Goal: Task Accomplishment & Management: Use online tool/utility

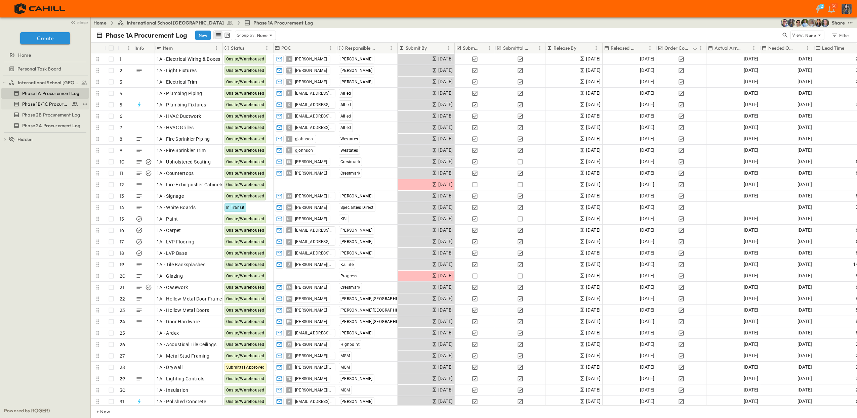
click at [48, 104] on span "Phase 1B/1C Procurement Log" at bounding box center [45, 104] width 47 height 7
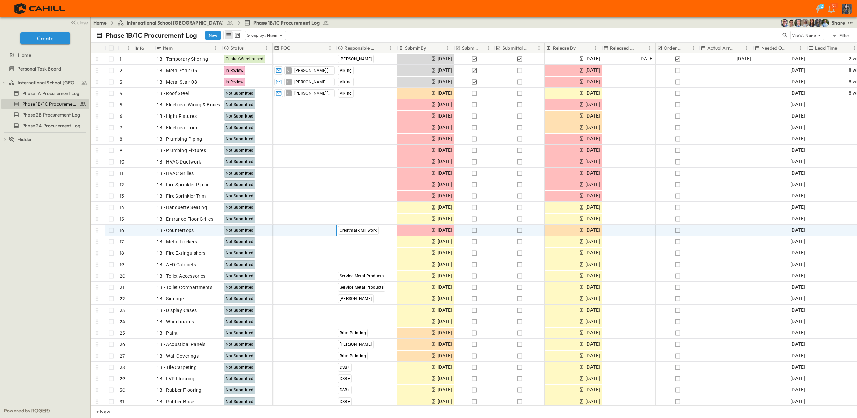
click at [346, 231] on span "Crestmark Millwork" at bounding box center [358, 230] width 37 height 5
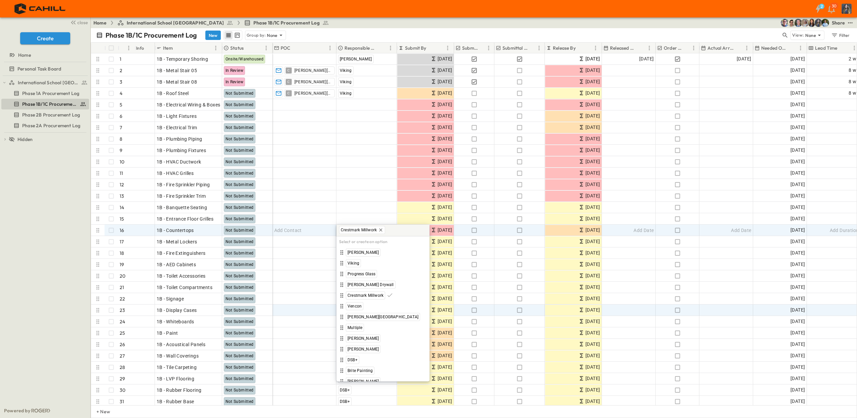
click at [380, 230] on icon at bounding box center [380, 229] width 3 height 3
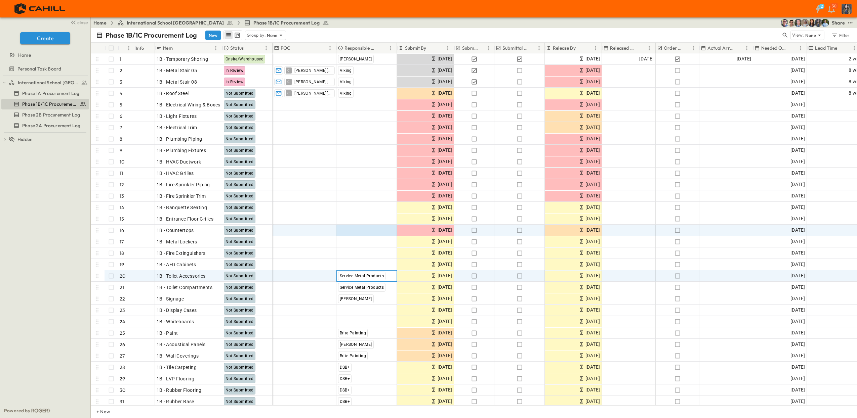
click at [366, 276] on span "Service Metal Products" at bounding box center [362, 276] width 44 height 5
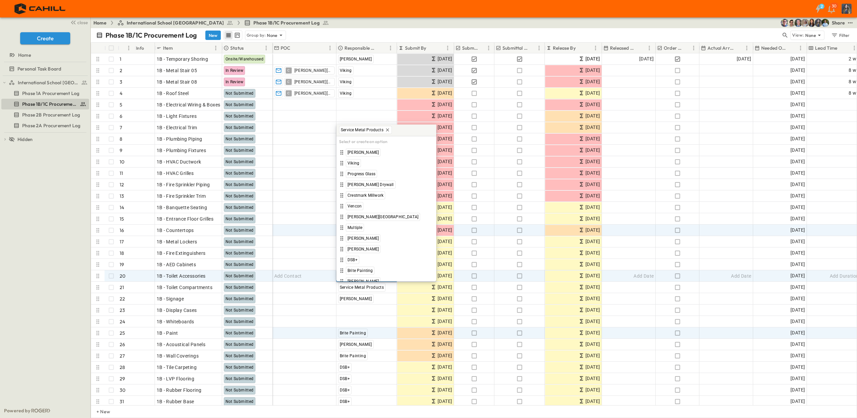
click at [388, 130] on icon at bounding box center [387, 129] width 5 height 5
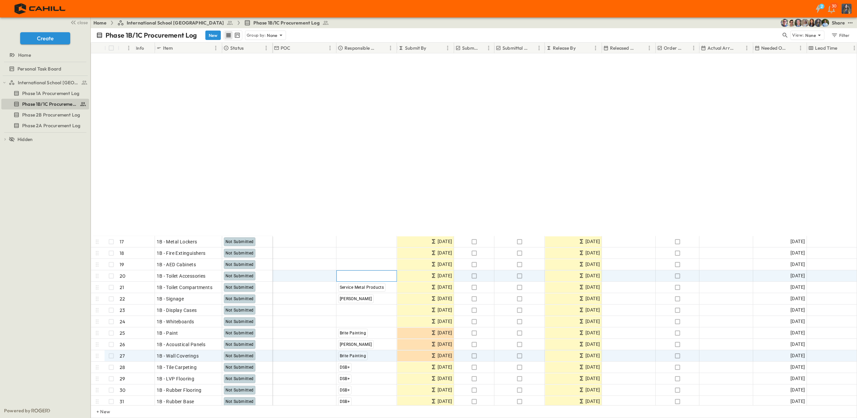
scroll to position [210, 0]
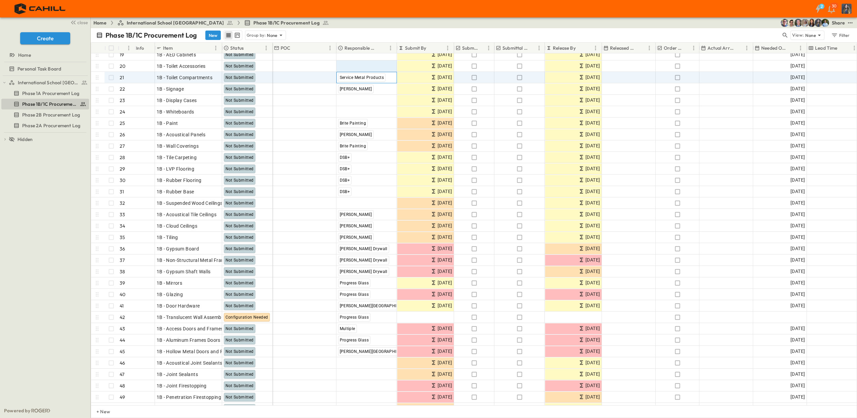
click at [368, 82] on div "Service Metal Products" at bounding box center [362, 77] width 48 height 9
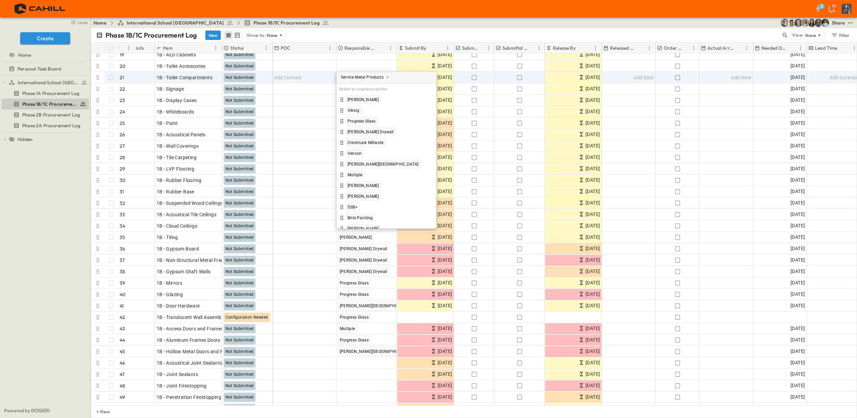
click at [385, 76] on icon at bounding box center [387, 77] width 5 height 5
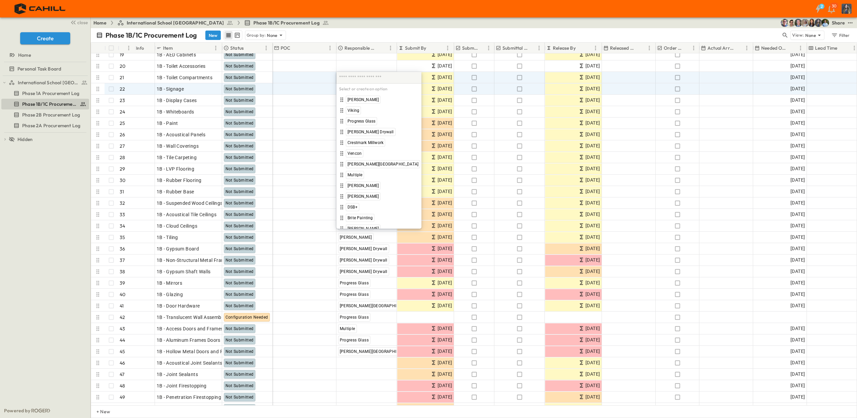
click at [350, 86] on div "Select or create an option [PERSON_NAME] Viking Progress Glass [PERSON_NAME] Dr…" at bounding box center [378, 150] width 85 height 157
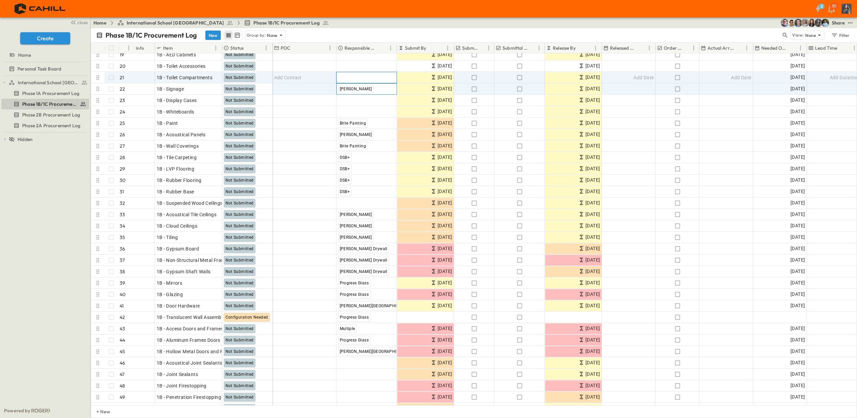
click at [354, 89] on span "[PERSON_NAME]" at bounding box center [356, 89] width 32 height 5
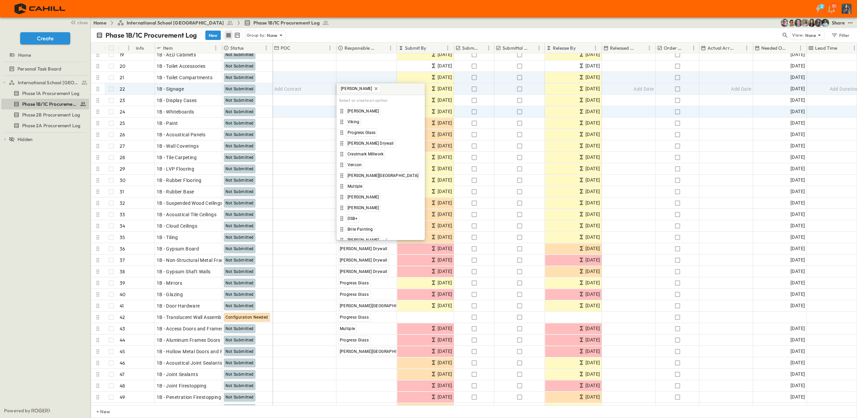
drag, startPoint x: 361, startPoint y: 86, endPoint x: 357, endPoint y: 114, distance: 28.6
click at [373, 86] on icon at bounding box center [375, 88] width 5 height 5
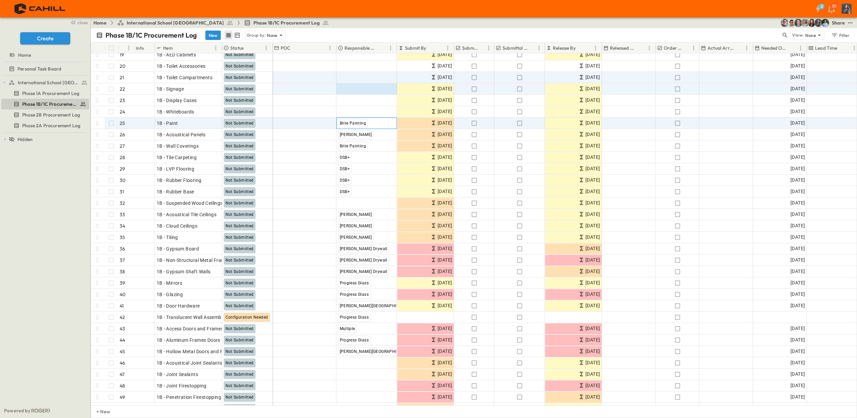
click at [354, 121] on span "Brite Painting" at bounding box center [353, 123] width 27 height 5
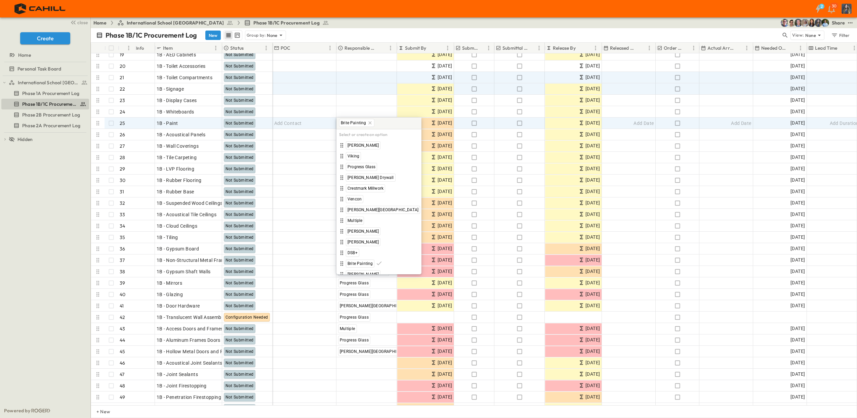
click at [367, 124] on icon at bounding box center [369, 122] width 5 height 5
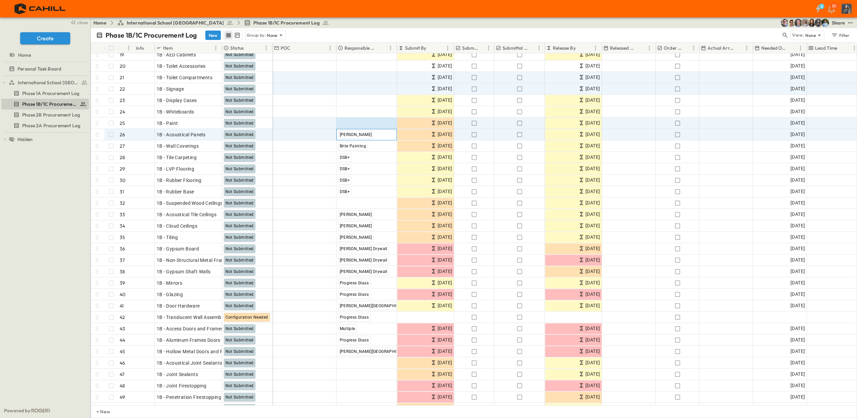
click at [350, 135] on span "[PERSON_NAME]" at bounding box center [356, 134] width 32 height 5
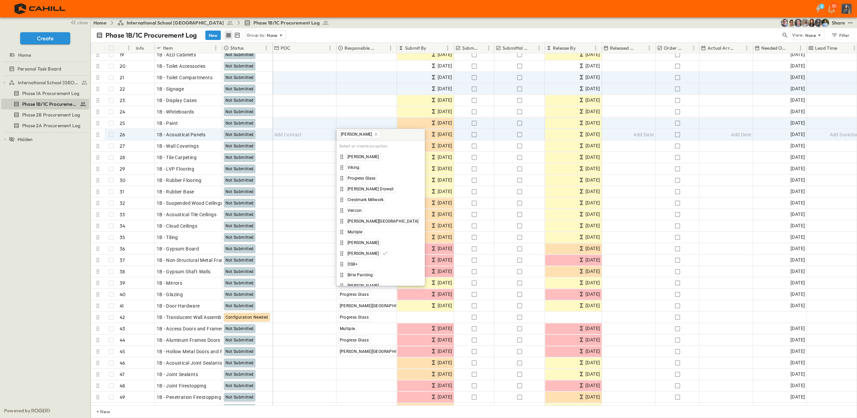
click at [375, 135] on icon at bounding box center [376, 134] width 3 height 3
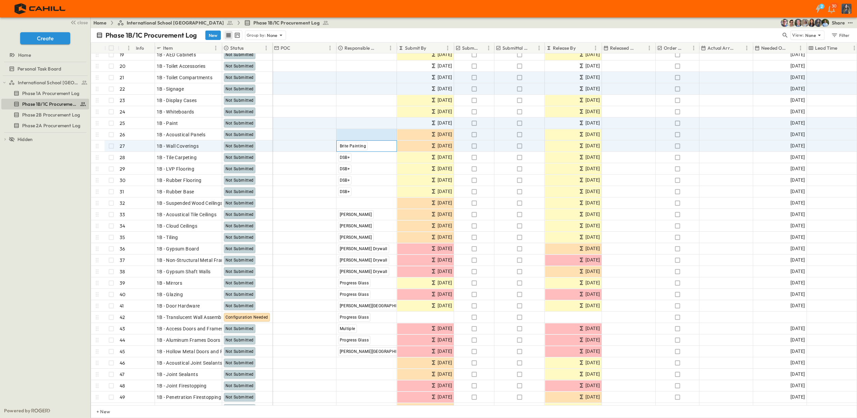
click at [347, 145] on span "Brite Painting" at bounding box center [353, 146] width 27 height 5
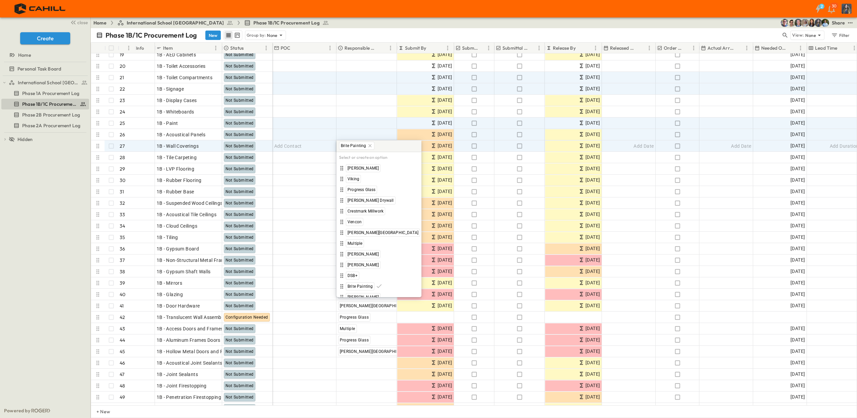
drag, startPoint x: 369, startPoint y: 146, endPoint x: 350, endPoint y: 160, distance: 23.6
click at [369, 146] on icon at bounding box center [369, 145] width 5 height 5
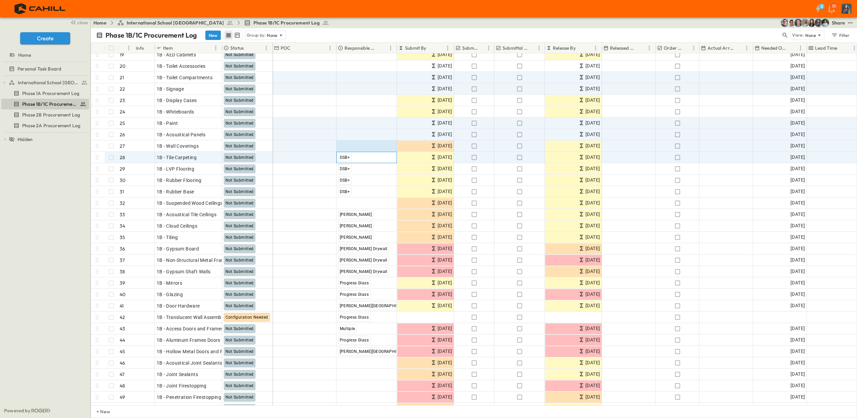
click at [346, 156] on span "DSB+" at bounding box center [345, 157] width 10 height 5
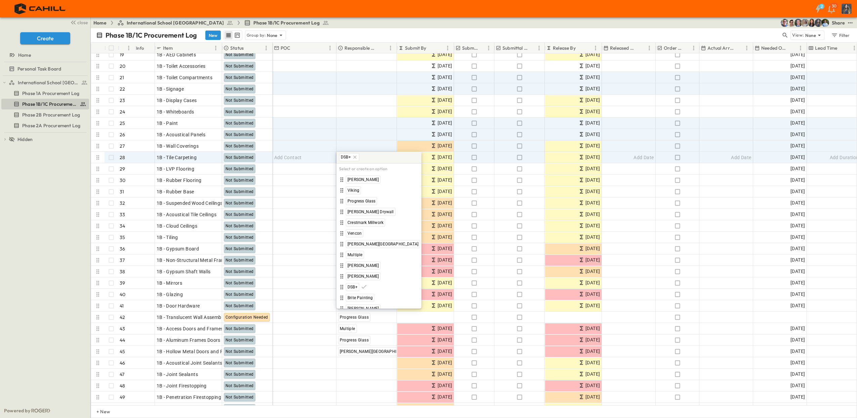
click at [355, 157] on icon at bounding box center [354, 157] width 5 height 5
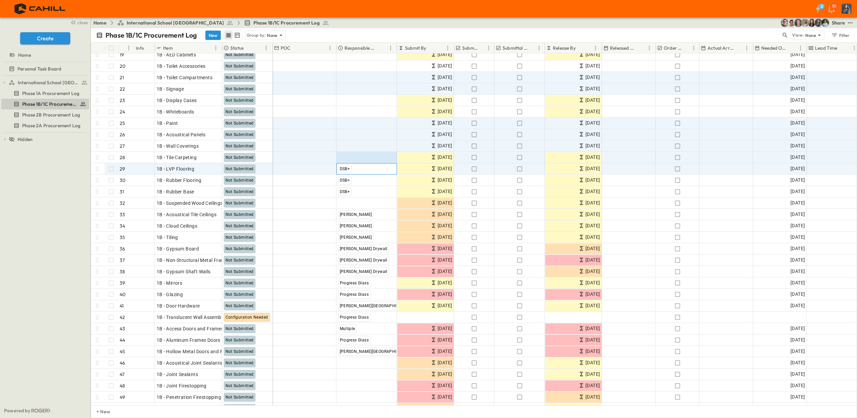
click at [347, 169] on span "DSB+" at bounding box center [345, 169] width 10 height 5
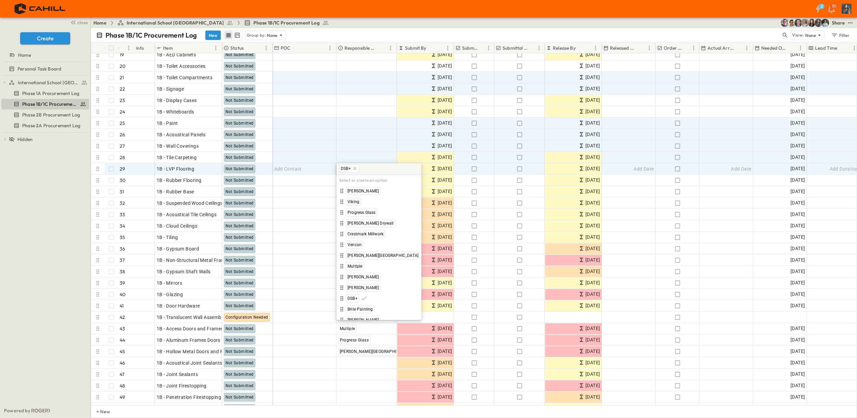
click at [354, 170] on icon at bounding box center [354, 168] width 5 height 5
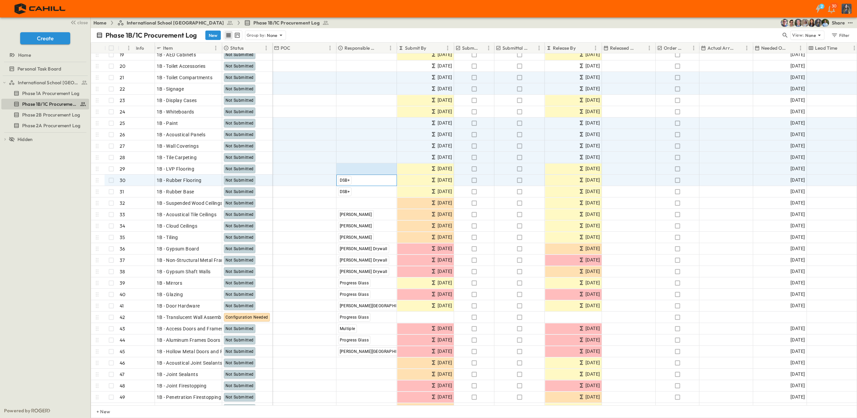
click at [346, 180] on span "DSB+" at bounding box center [345, 180] width 10 height 5
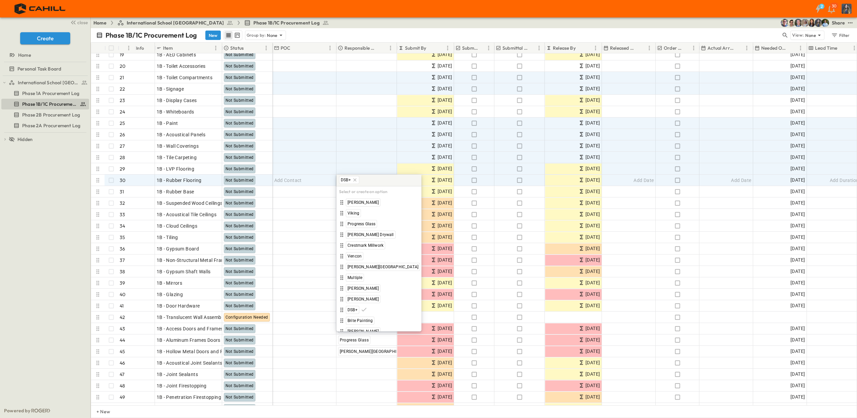
click at [355, 182] on icon at bounding box center [354, 179] width 5 height 5
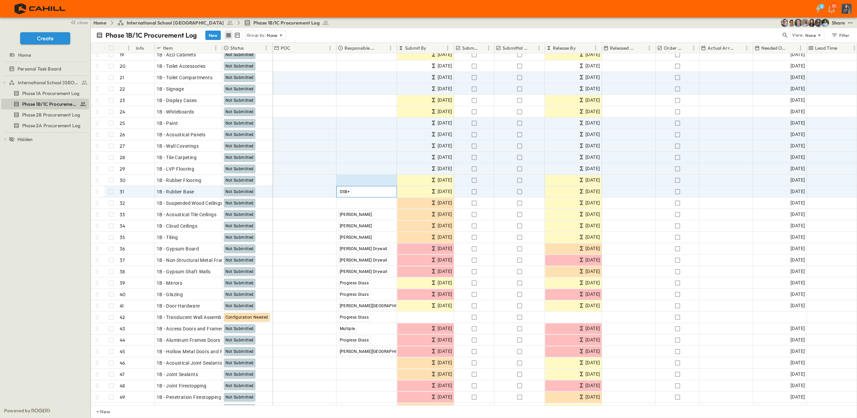
click at [342, 190] on span "DSB+" at bounding box center [345, 191] width 10 height 5
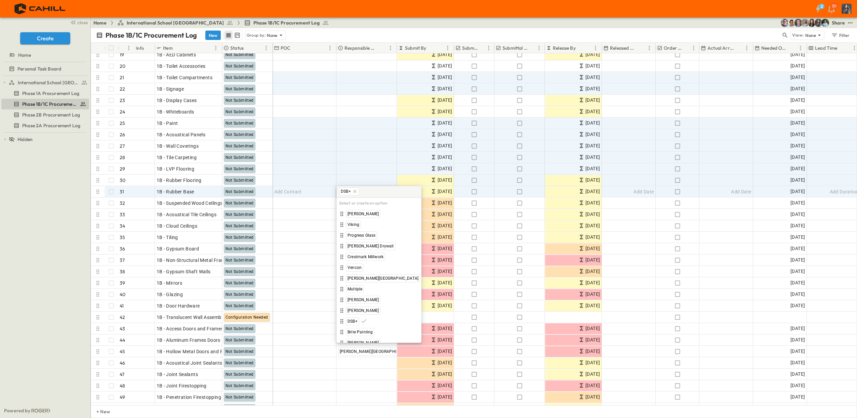
click at [356, 190] on icon at bounding box center [354, 191] width 5 height 5
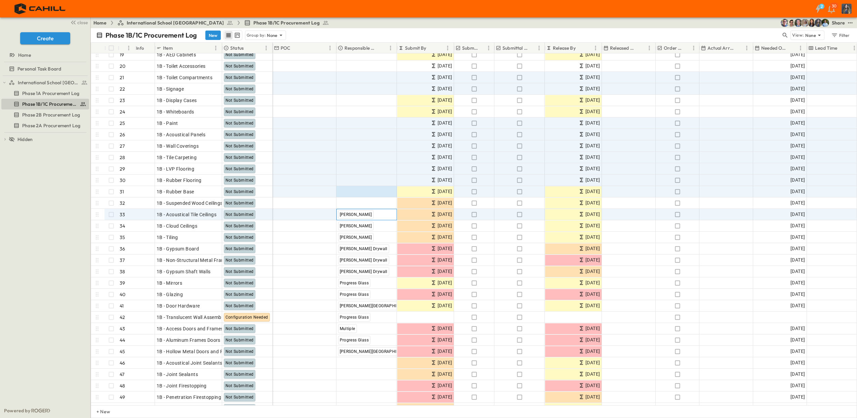
click at [349, 213] on span "[PERSON_NAME]" at bounding box center [356, 214] width 32 height 5
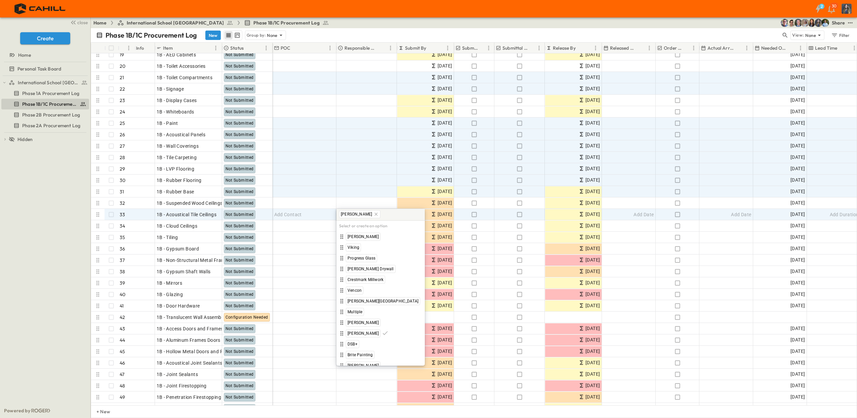
click at [373, 216] on icon at bounding box center [375, 214] width 5 height 5
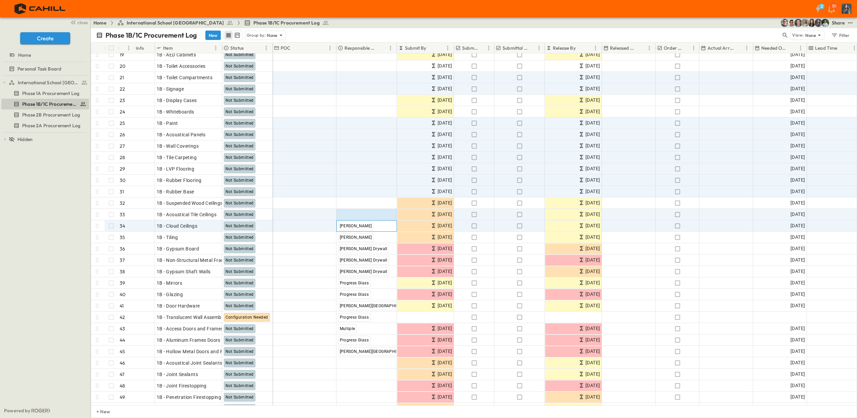
click at [354, 225] on span "[PERSON_NAME]" at bounding box center [356, 226] width 32 height 5
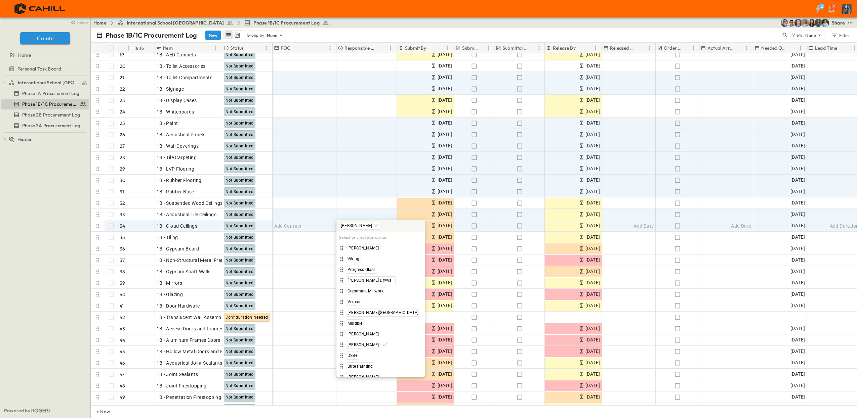
click at [373, 226] on icon at bounding box center [375, 225] width 5 height 5
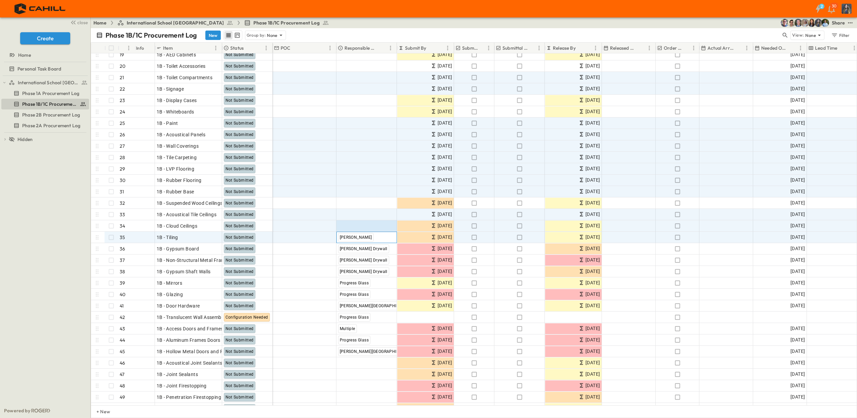
click at [351, 238] on span "[PERSON_NAME]" at bounding box center [356, 237] width 32 height 5
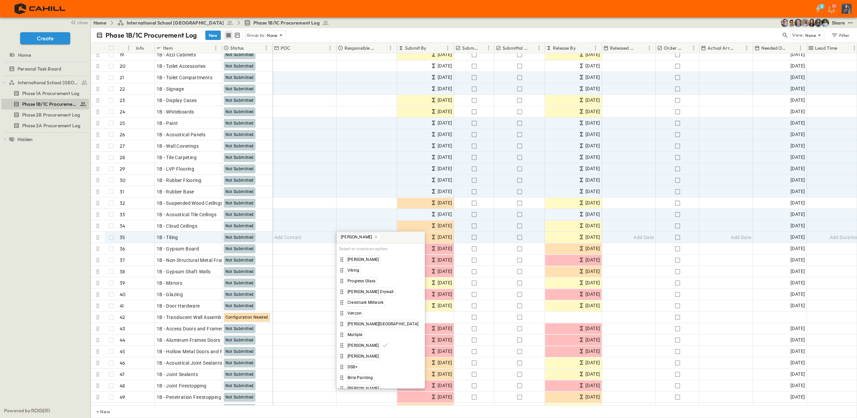
click at [373, 239] on icon at bounding box center [375, 236] width 5 height 5
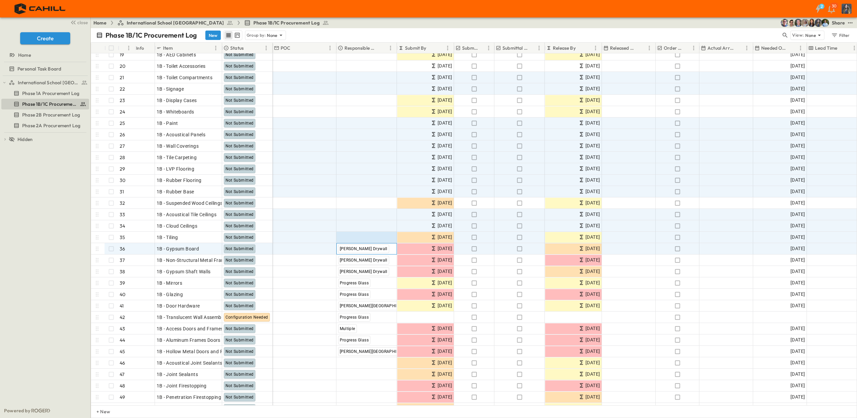
click at [351, 250] on span "[PERSON_NAME] Drywall" at bounding box center [364, 249] width 48 height 5
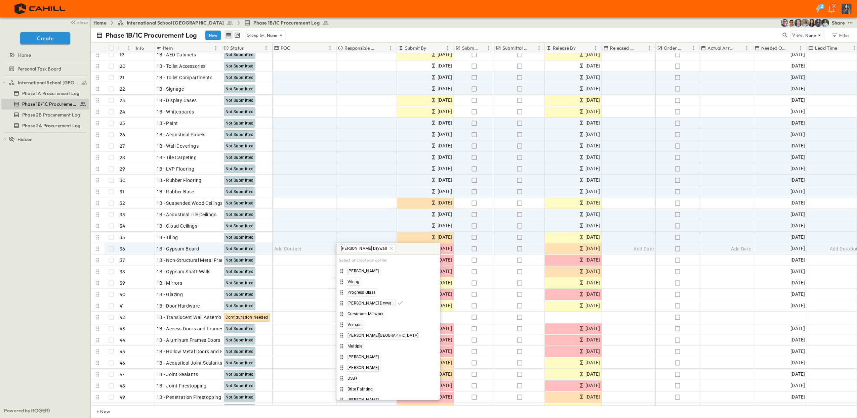
drag, startPoint x: 371, startPoint y: 248, endPoint x: 358, endPoint y: 275, distance: 30.4
click at [388, 248] on icon at bounding box center [390, 248] width 5 height 5
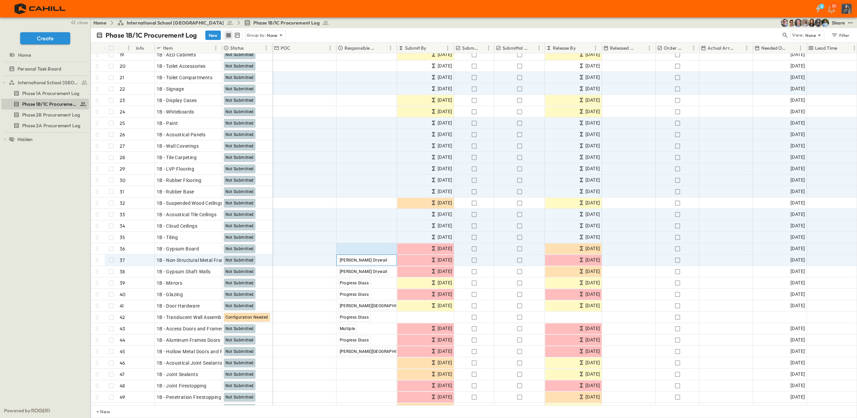
click at [364, 260] on span "[PERSON_NAME] Drywall" at bounding box center [364, 260] width 48 height 5
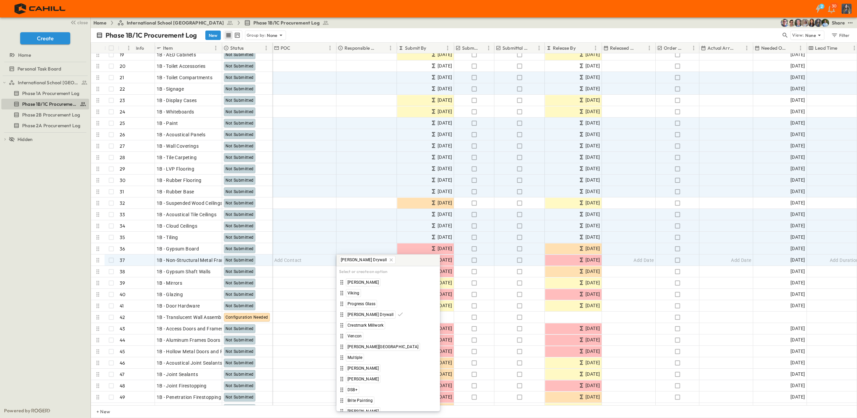
click at [388, 262] on icon at bounding box center [390, 259] width 5 height 5
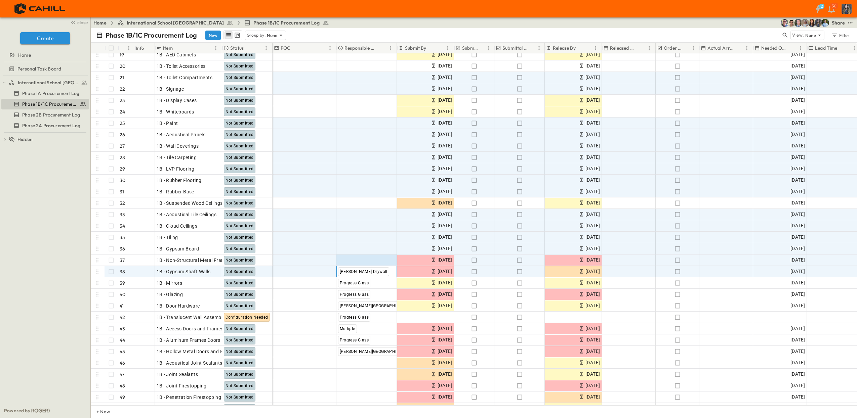
drag, startPoint x: 356, startPoint y: 272, endPoint x: 361, endPoint y: 271, distance: 5.1
click at [356, 271] on span "[PERSON_NAME] Drywall" at bounding box center [364, 271] width 48 height 5
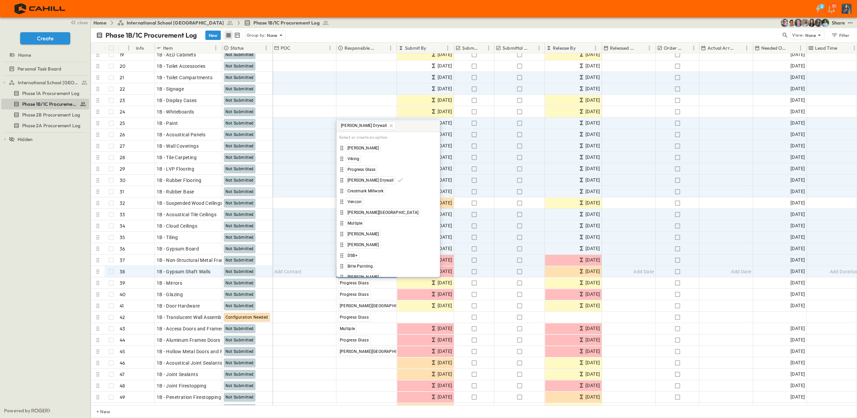
click at [389, 125] on icon at bounding box center [390, 125] width 3 height 3
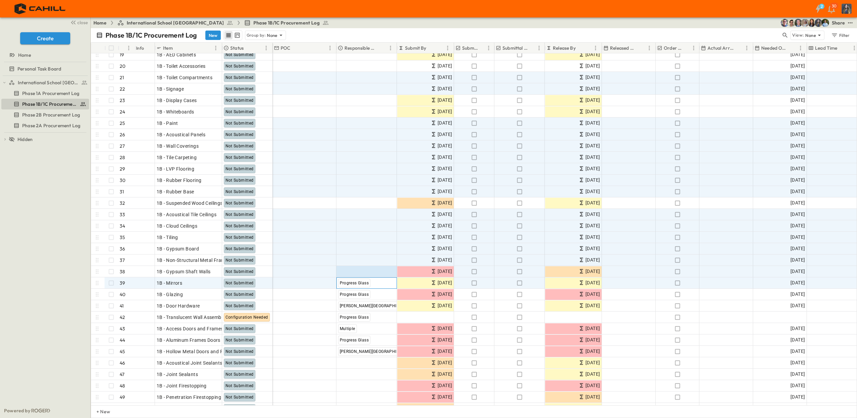
click at [364, 282] on span "Progress Glass" at bounding box center [354, 283] width 29 height 5
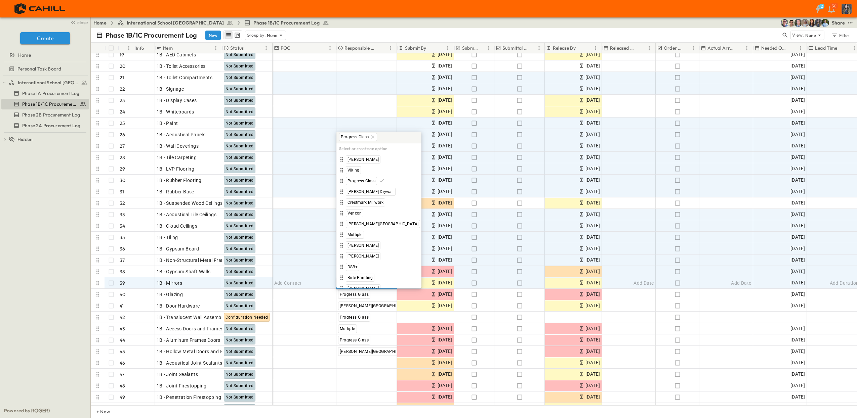
click at [373, 138] on icon at bounding box center [372, 136] width 3 height 3
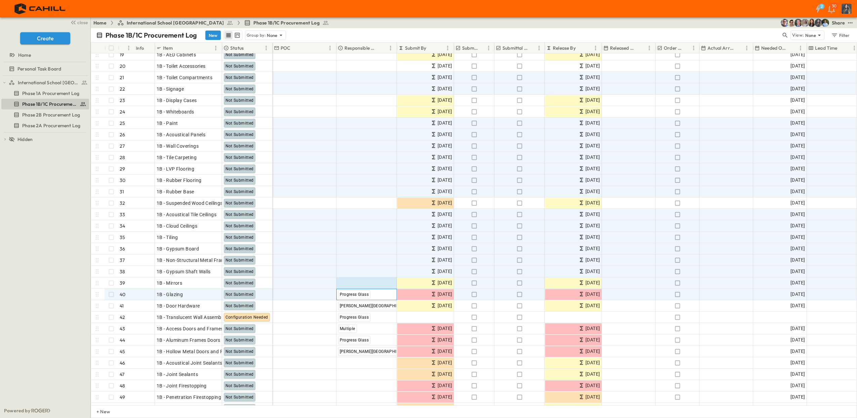
click at [361, 295] on span "Progress Glass" at bounding box center [354, 294] width 29 height 5
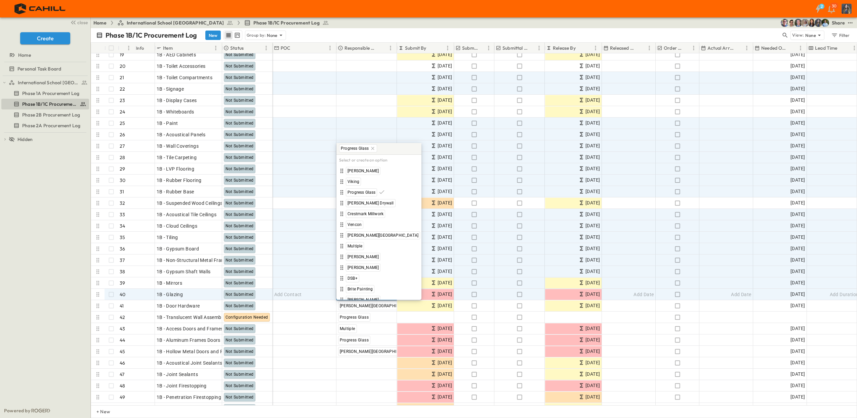
drag, startPoint x: 372, startPoint y: 150, endPoint x: 362, endPoint y: 312, distance: 162.6
click at [371, 150] on icon at bounding box center [372, 148] width 5 height 5
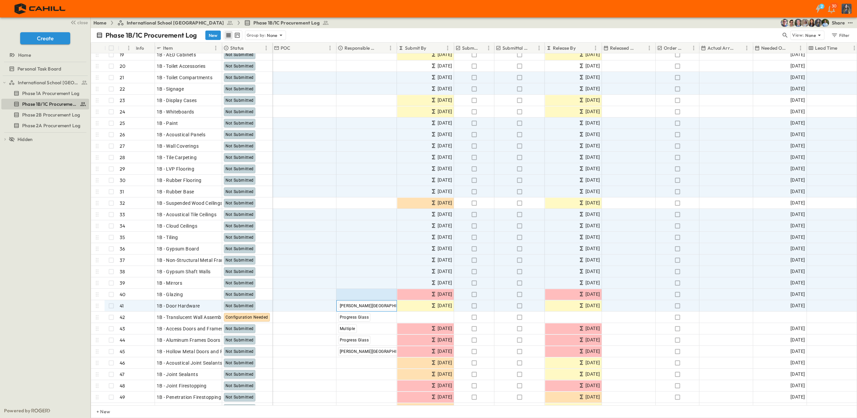
click at [360, 307] on span "[PERSON_NAME][GEOGRAPHIC_DATA]" at bounding box center [376, 306] width 73 height 5
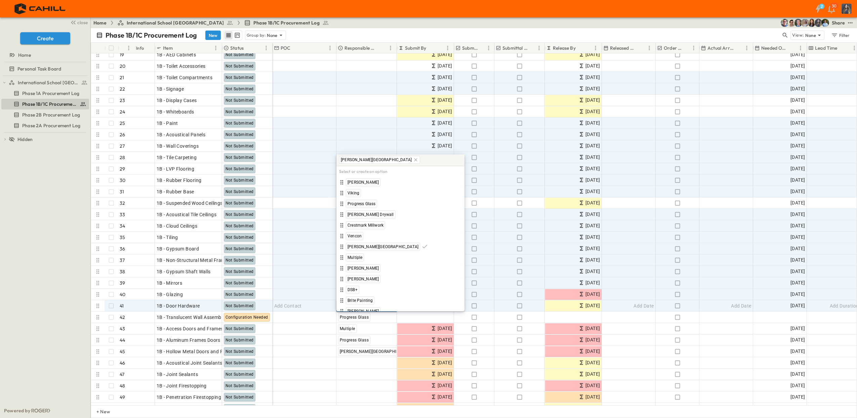
click at [413, 161] on icon at bounding box center [415, 159] width 5 height 5
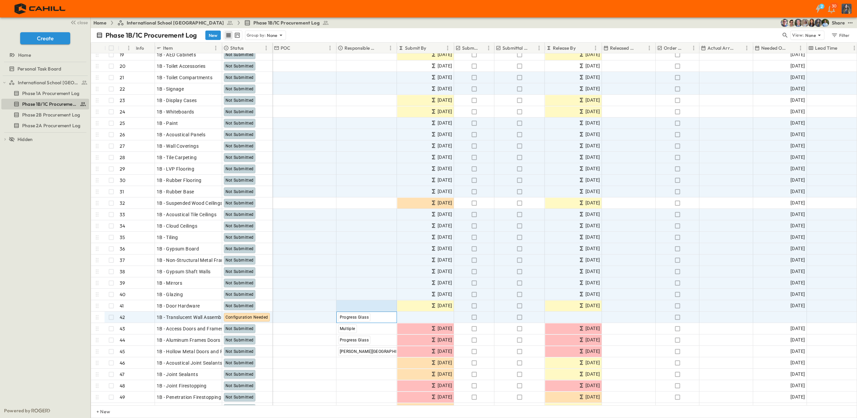
click at [362, 321] on div "Progress Glass" at bounding box center [354, 317] width 33 height 9
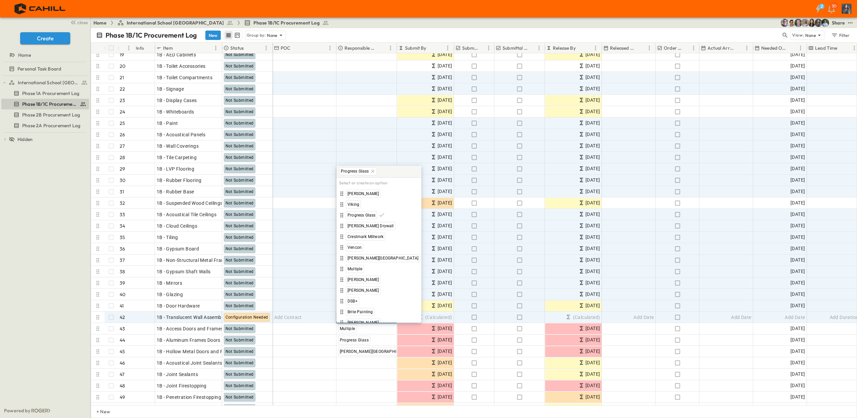
click at [371, 172] on icon at bounding box center [372, 171] width 5 height 5
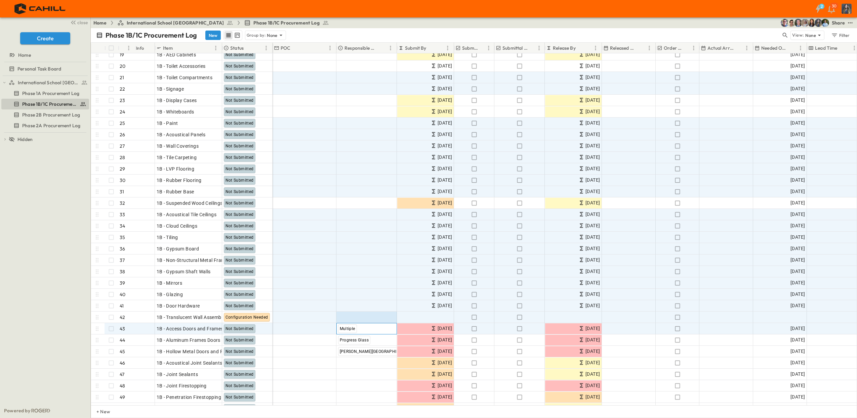
click at [350, 328] on span "Multiple" at bounding box center [347, 329] width 15 height 5
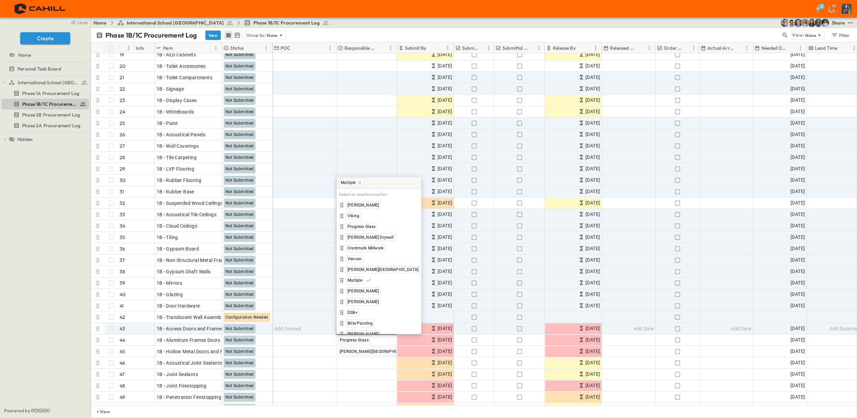
click at [361, 182] on icon at bounding box center [359, 182] width 5 height 5
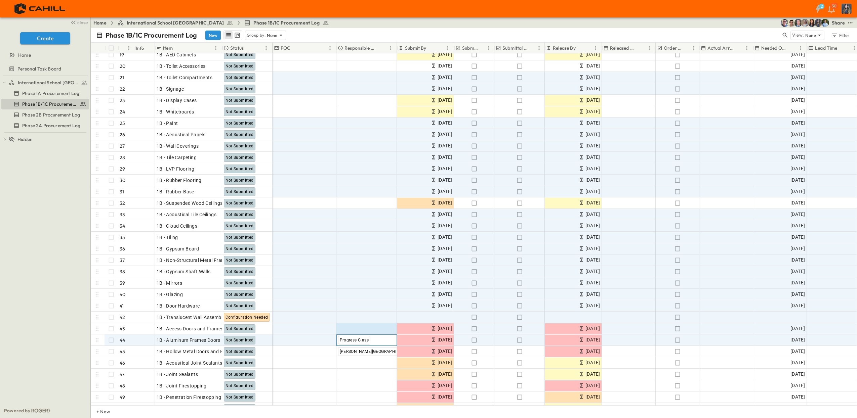
drag, startPoint x: 361, startPoint y: 343, endPoint x: 366, endPoint y: 341, distance: 5.4
click at [361, 344] on div "Progress Glass" at bounding box center [354, 340] width 33 height 9
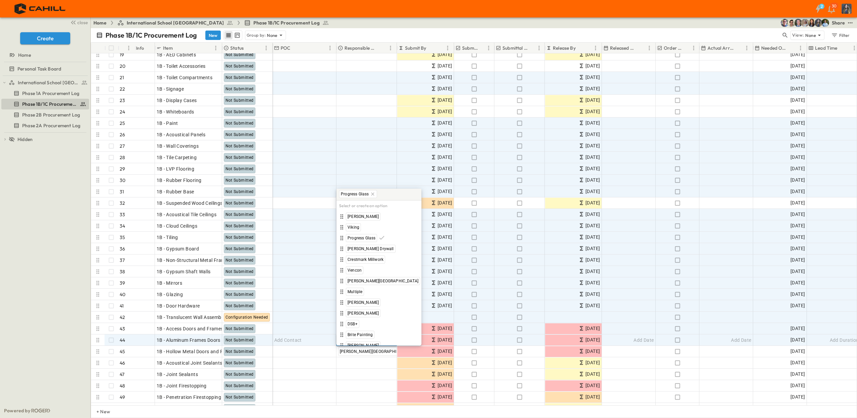
click at [373, 195] on icon at bounding box center [372, 193] width 3 height 3
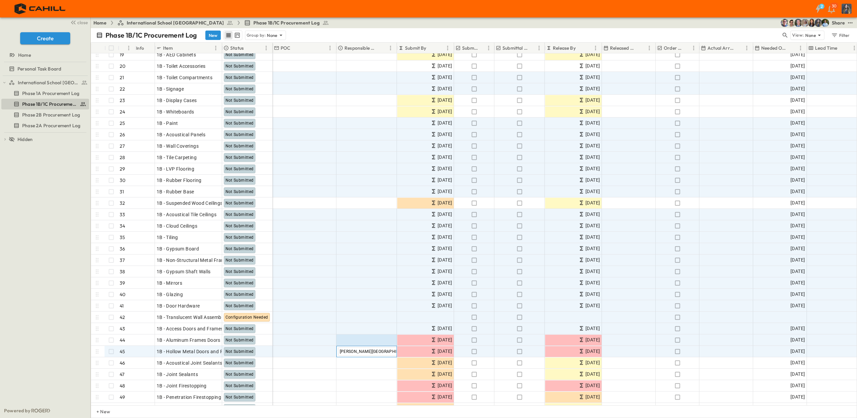
click at [351, 351] on span "[PERSON_NAME][GEOGRAPHIC_DATA]" at bounding box center [376, 351] width 73 height 5
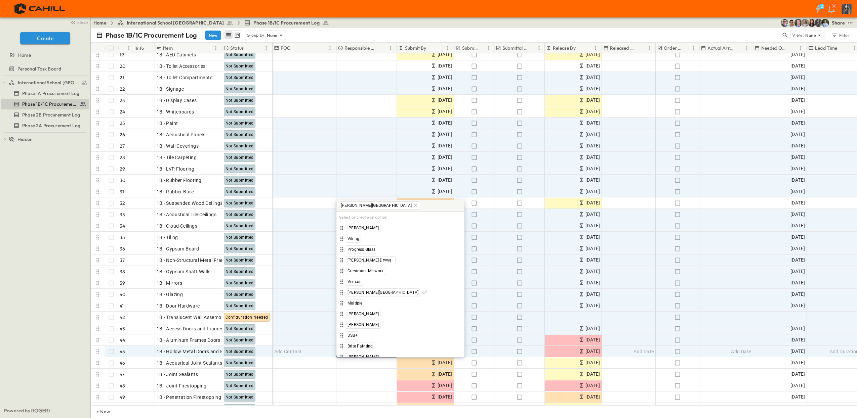
click at [413, 204] on icon at bounding box center [415, 205] width 5 height 5
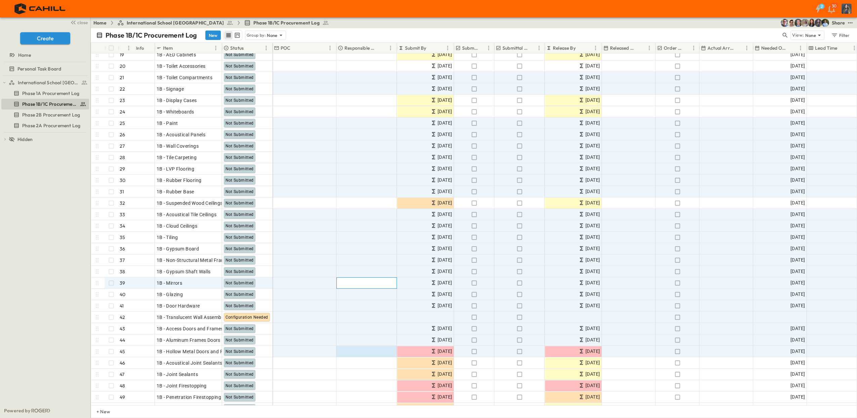
click at [349, 279] on div "Add Contractor" at bounding box center [367, 283] width 60 height 11
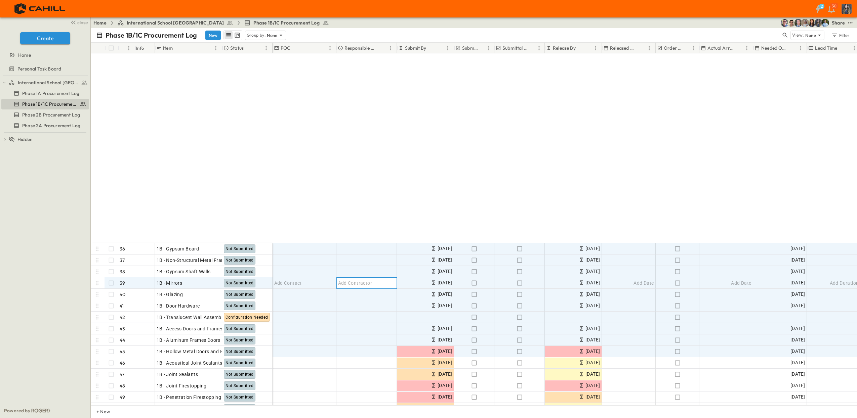
scroll to position [431, 0]
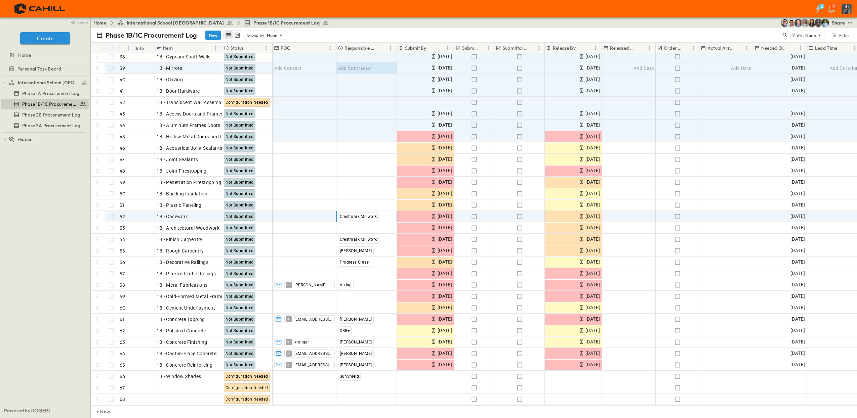
click at [371, 214] on span "Crestmark Millwork" at bounding box center [358, 216] width 37 height 5
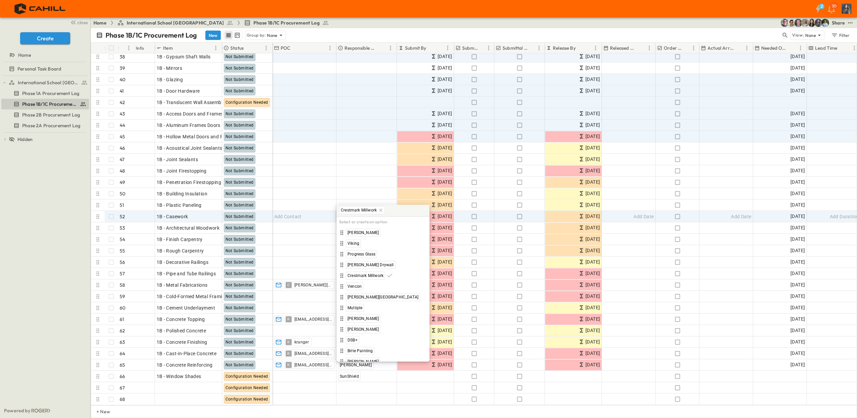
click at [378, 209] on icon at bounding box center [380, 210] width 5 height 5
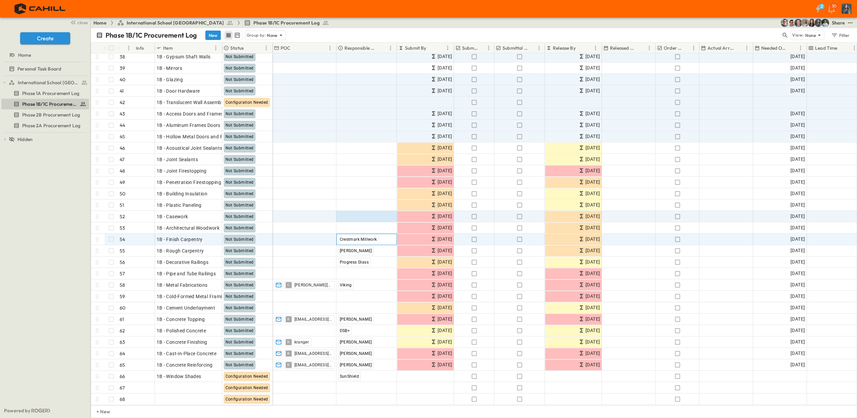
click at [359, 237] on span "Crestmark Millwork" at bounding box center [358, 239] width 37 height 5
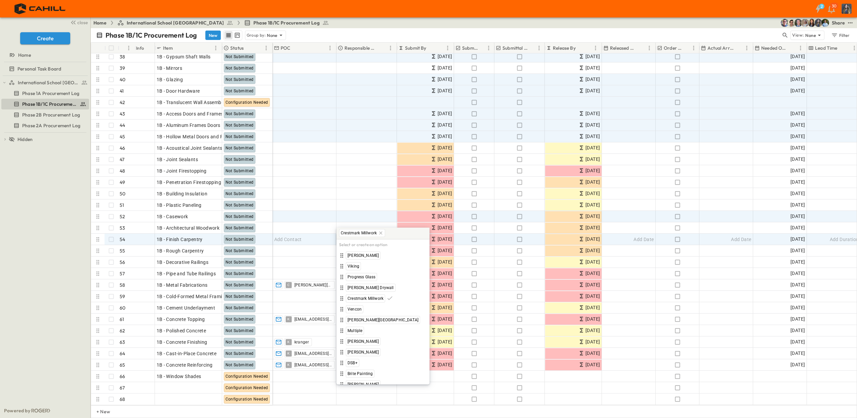
click at [381, 233] on icon at bounding box center [380, 232] width 3 height 3
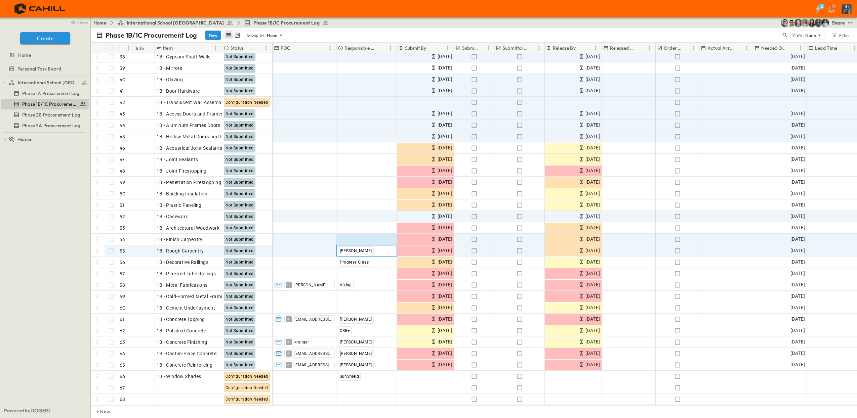
click at [364, 246] on div "[PERSON_NAME]" at bounding box center [367, 251] width 60 height 11
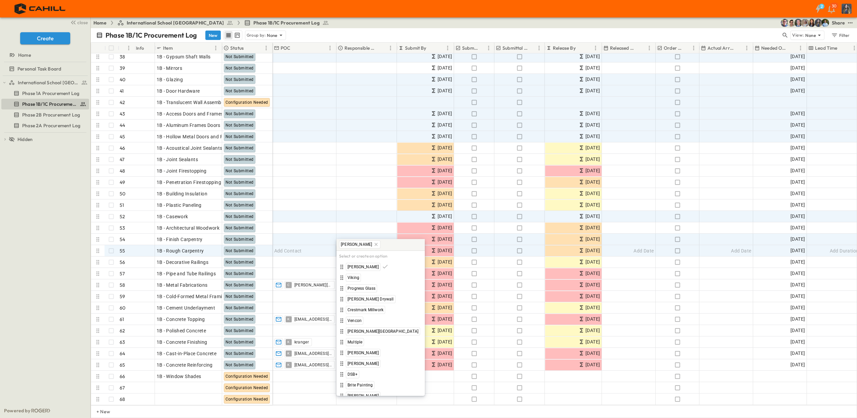
click at [373, 243] on icon at bounding box center [375, 244] width 5 height 5
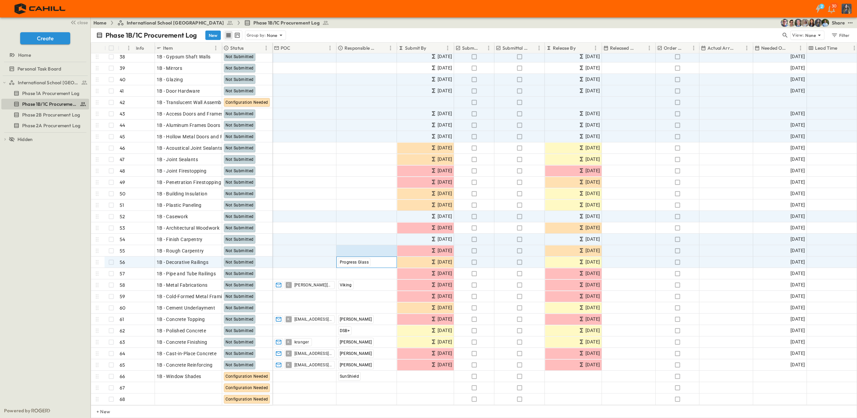
click at [347, 260] on span "Progress Glass" at bounding box center [354, 262] width 29 height 5
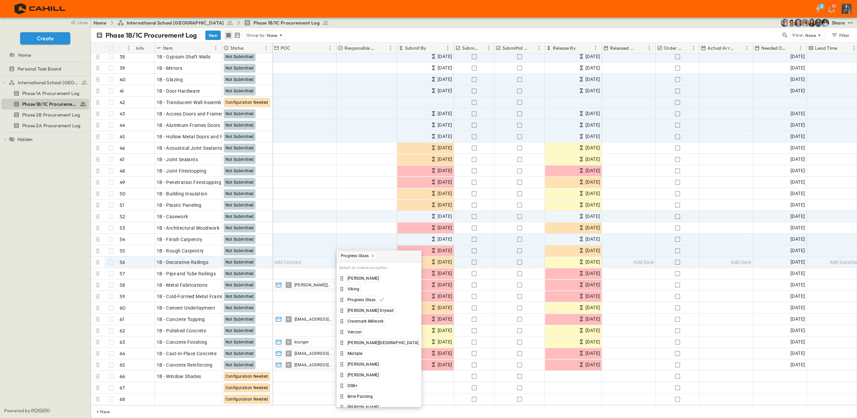
click at [373, 257] on icon at bounding box center [372, 255] width 5 height 5
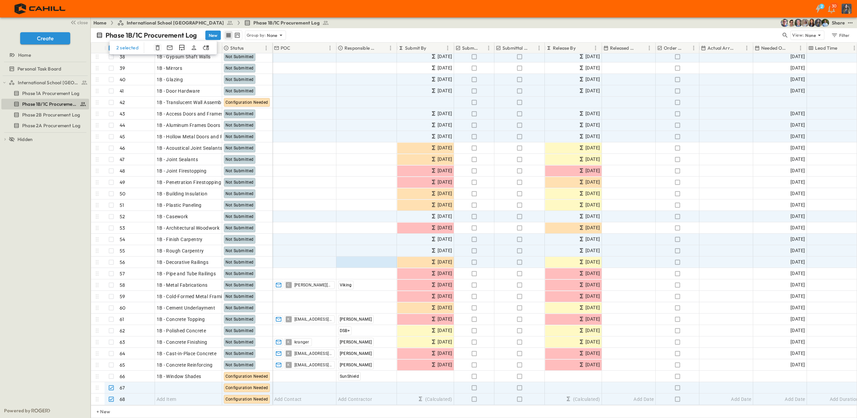
click at [158, 48] on icon "button" at bounding box center [158, 47] width 4 height 5
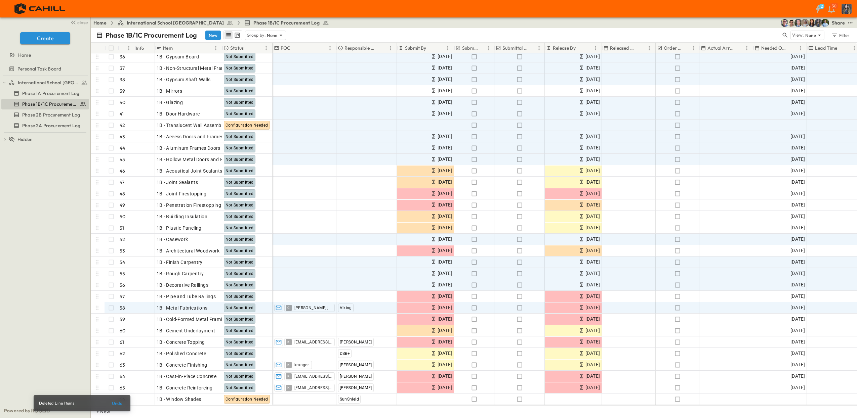
scroll to position [409, 0]
click at [386, 303] on div "Viking" at bounding box center [367, 308] width 60 height 11
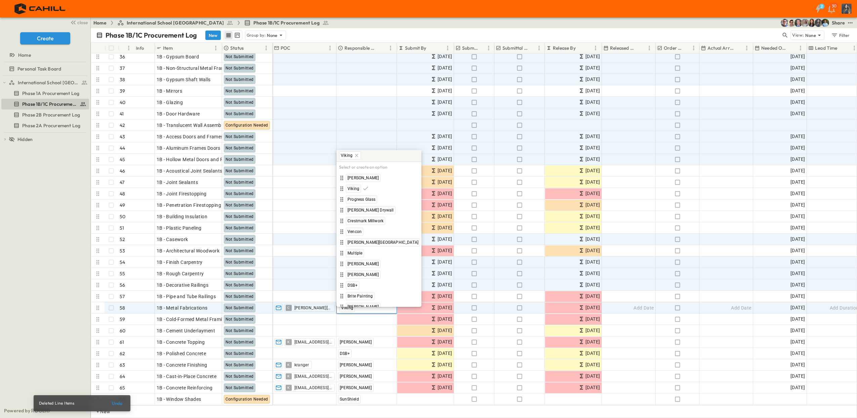
click at [355, 156] on icon at bounding box center [356, 155] width 3 height 3
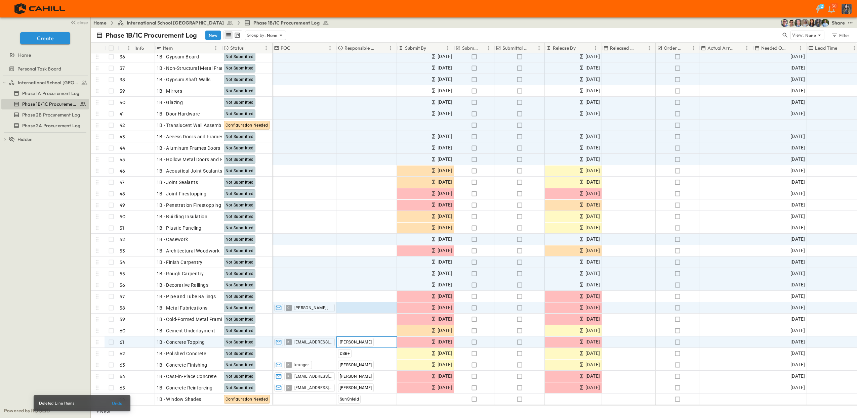
click at [351, 340] on span "[PERSON_NAME]" at bounding box center [356, 342] width 32 height 5
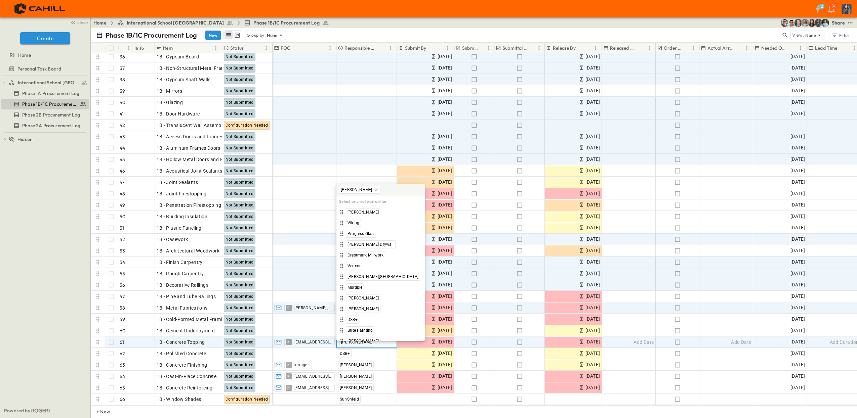
click at [373, 189] on icon at bounding box center [375, 189] width 5 height 5
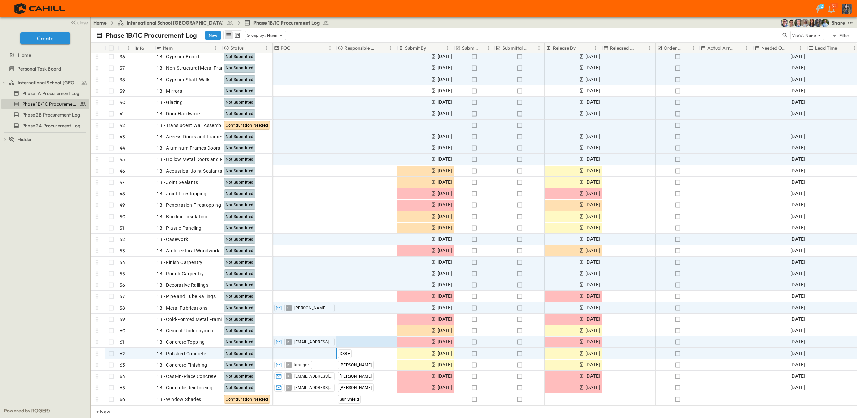
click at [346, 351] on span "DSB+" at bounding box center [345, 353] width 10 height 5
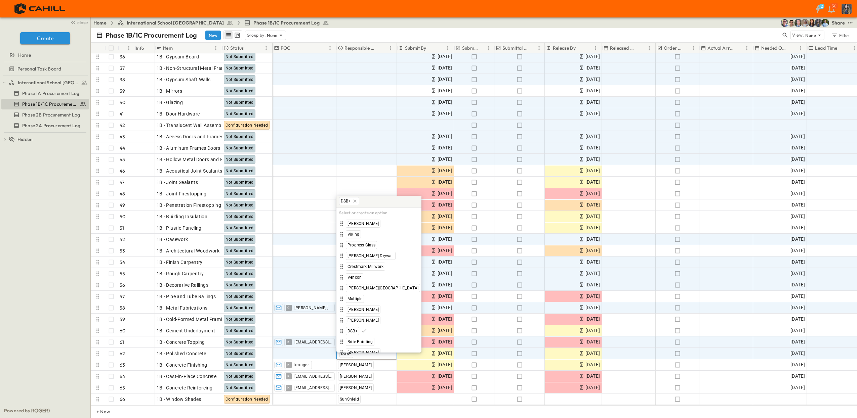
click at [353, 199] on icon at bounding box center [354, 201] width 5 height 5
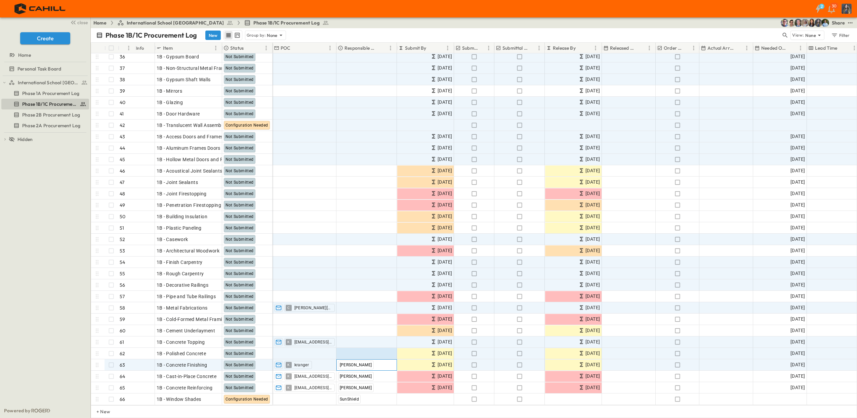
click at [345, 363] on span "[PERSON_NAME]" at bounding box center [356, 365] width 32 height 5
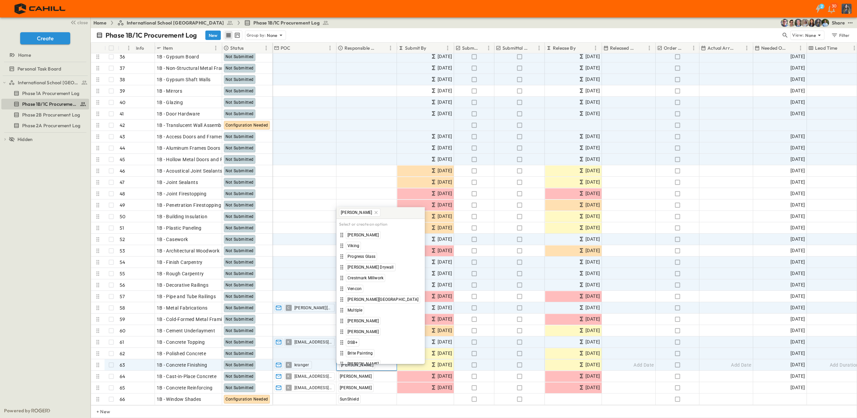
click at [373, 212] on icon at bounding box center [375, 212] width 5 height 5
click at [349, 374] on span "[PERSON_NAME]" at bounding box center [356, 376] width 32 height 5
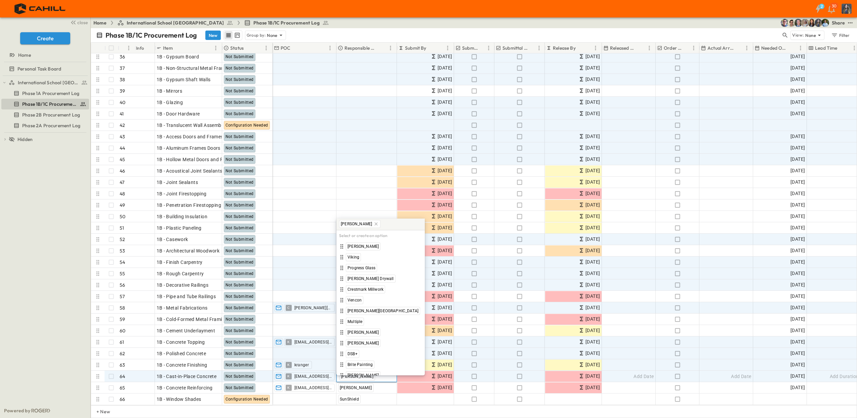
click at [373, 222] on icon at bounding box center [375, 223] width 5 height 5
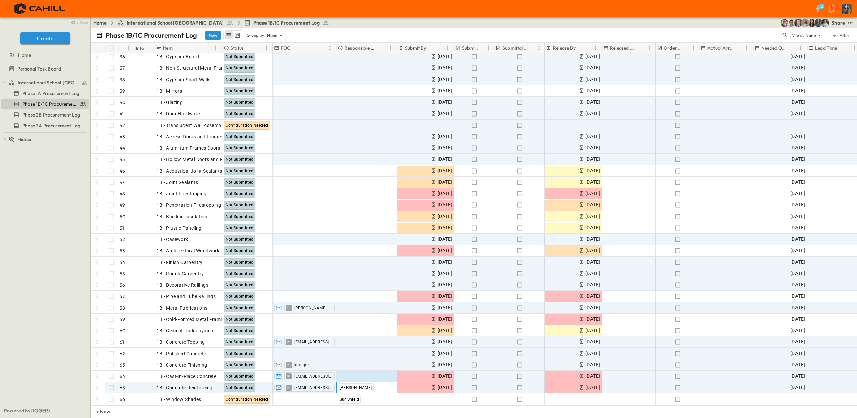
click at [348, 386] on span "[PERSON_NAME]" at bounding box center [356, 388] width 32 height 5
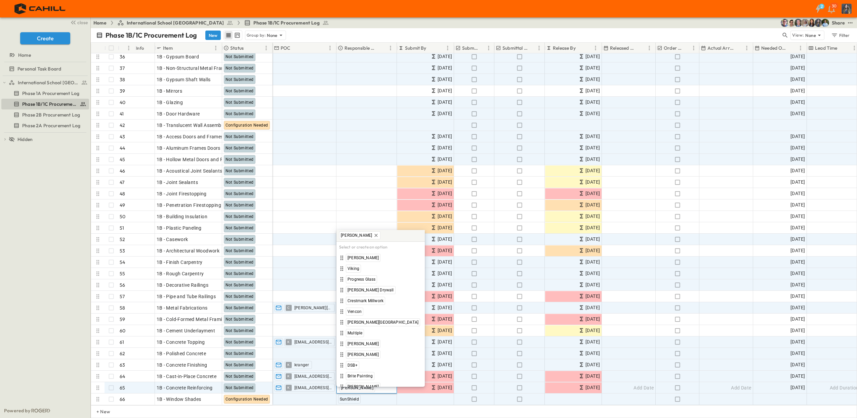
click at [375, 236] on icon at bounding box center [376, 235] width 3 height 3
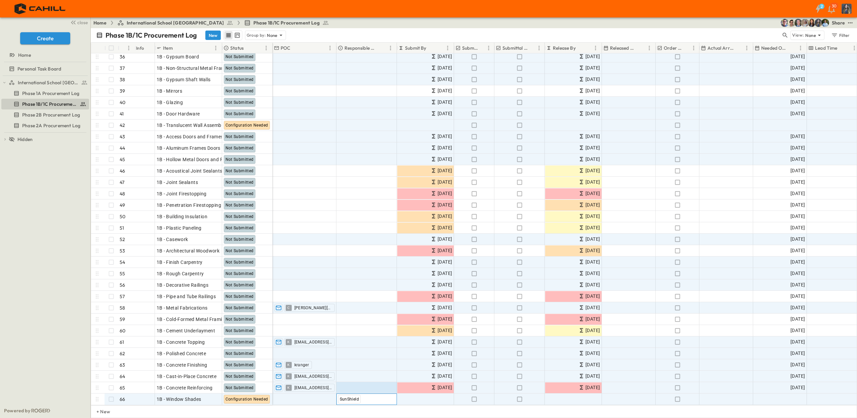
click at [354, 397] on span "SunShield" at bounding box center [349, 399] width 19 height 5
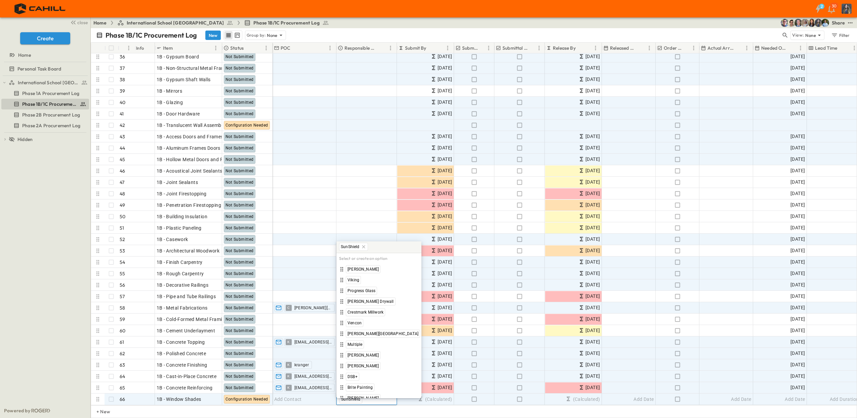
click at [364, 245] on icon at bounding box center [363, 246] width 5 height 5
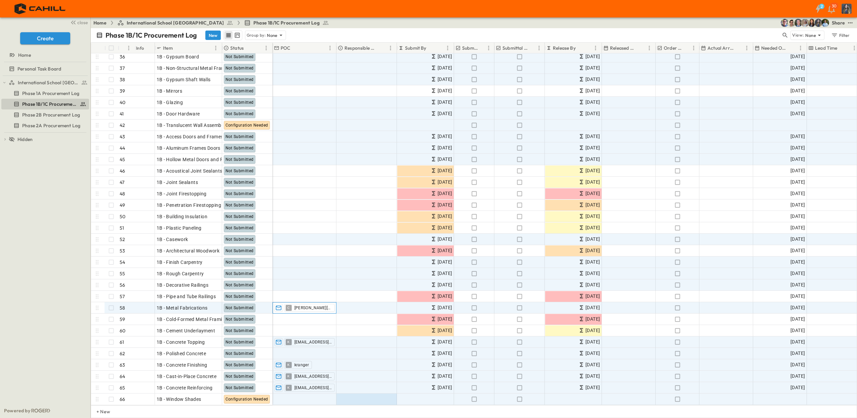
click at [324, 305] on span "[PERSON_NAME][EMAIL_ADDRESS][DOMAIN_NAME]" at bounding box center [312, 307] width 37 height 5
click at [319, 301] on icon "button" at bounding box center [318, 301] width 4 height 4
click at [313, 340] on span "[EMAIL_ADDRESS][DOMAIN_NAME]" at bounding box center [312, 342] width 37 height 5
click at [315, 335] on div "K [EMAIL_ADDRESS][DOMAIN_NAME]" at bounding box center [299, 336] width 48 height 8
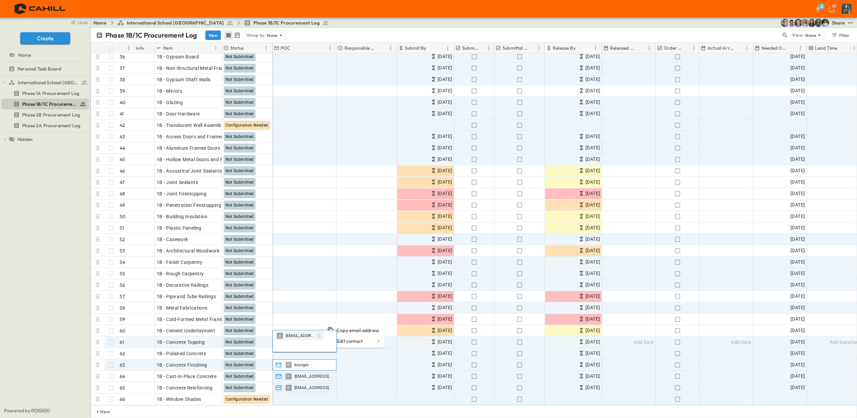
click at [306, 362] on span "kranger" at bounding box center [301, 364] width 15 height 5
click at [304, 360] on icon "button" at bounding box center [304, 358] width 4 height 4
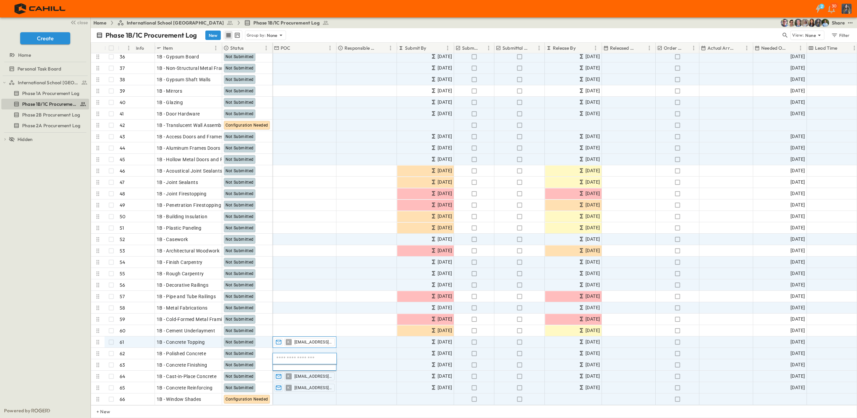
click at [323, 340] on span "[EMAIL_ADDRESS][DOMAIN_NAME]" at bounding box center [312, 342] width 37 height 5
click at [298, 337] on div at bounding box center [304, 342] width 63 height 10
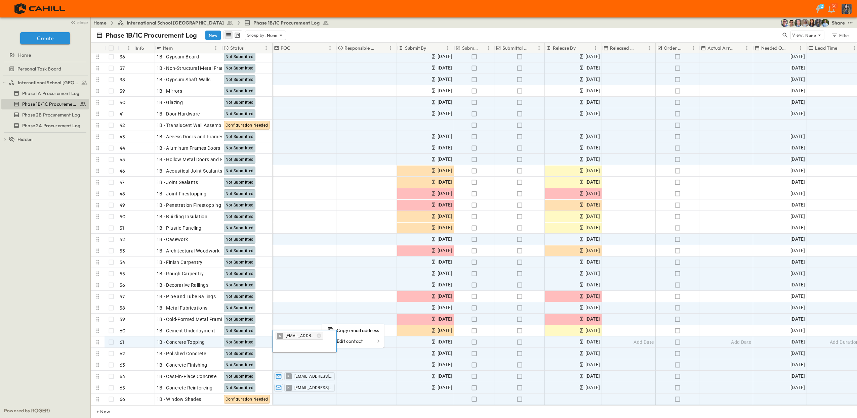
drag, startPoint x: 310, startPoint y: 314, endPoint x: 319, endPoint y: 337, distance: 24.1
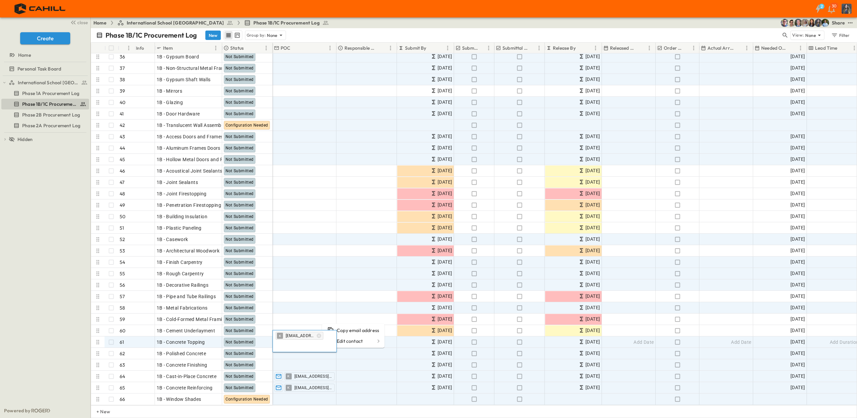
click at [319, 337] on icon "button" at bounding box center [318, 335] width 5 height 5
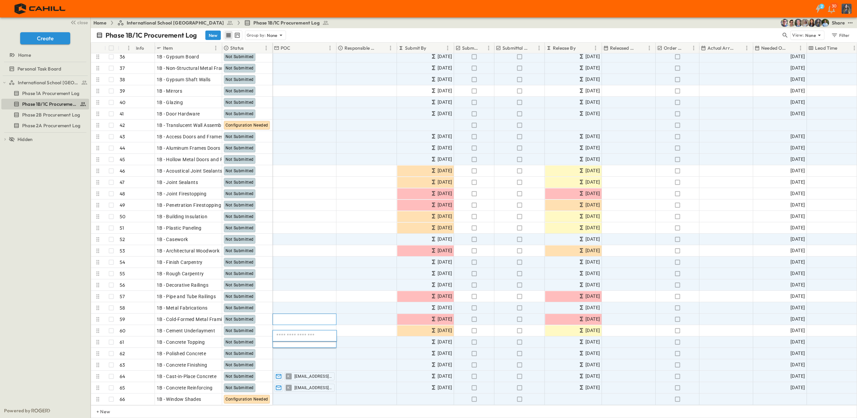
click at [315, 314] on div "Add Contact" at bounding box center [304, 319] width 63 height 11
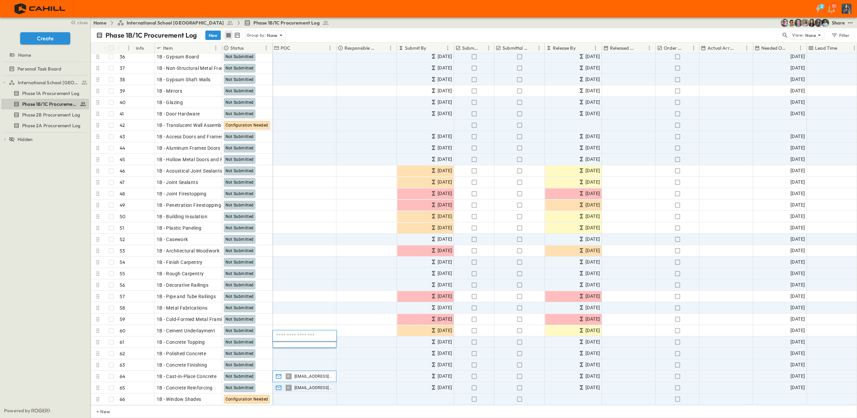
click at [309, 374] on span "[EMAIL_ADDRESS][DOMAIN_NAME]" at bounding box center [312, 376] width 37 height 5
click at [318, 370] on icon "button" at bounding box center [318, 370] width 4 height 4
click at [318, 385] on span "[EMAIL_ADDRESS][DOMAIN_NAME]" at bounding box center [312, 387] width 37 height 5
click at [320, 379] on icon "button" at bounding box center [318, 381] width 5 height 5
click at [318, 271] on div "Add Contact" at bounding box center [304, 273] width 63 height 11
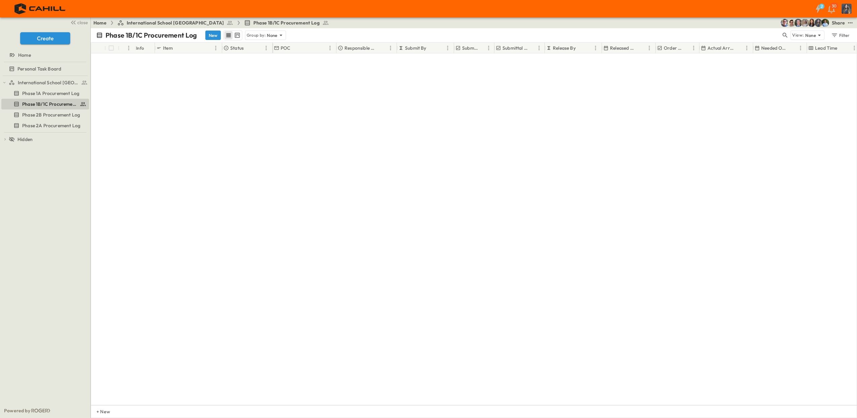
scroll to position [0, 0]
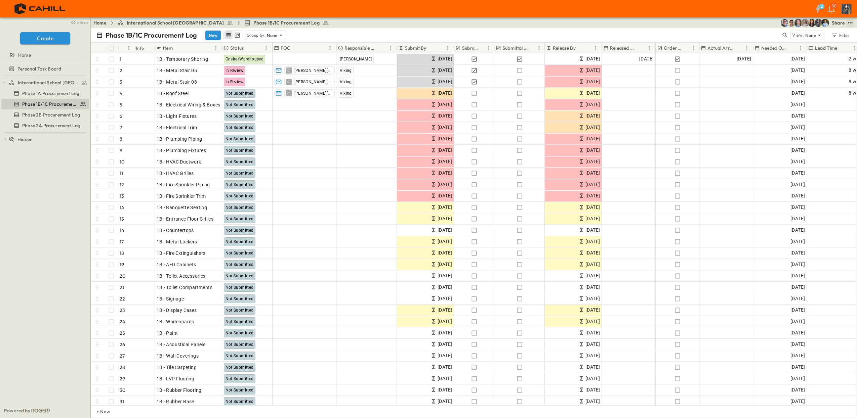
click at [850, 24] on icon "test" at bounding box center [850, 22] width 7 height 7
click at [789, 103] on li "PDF" at bounding box center [784, 103] width 35 height 11
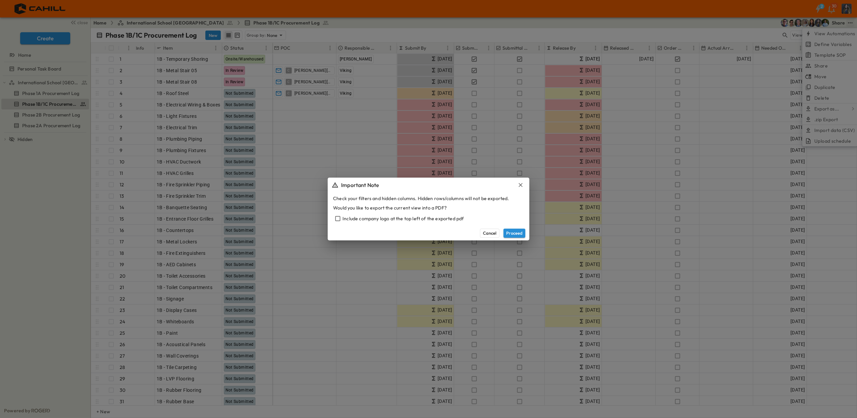
click at [380, 220] on div "Include company logo at the top left of the exported pdf" at bounding box center [428, 218] width 191 height 9
click at [515, 234] on button "Proceed" at bounding box center [514, 233] width 22 height 9
